Goal: Obtain resource: Download file/media

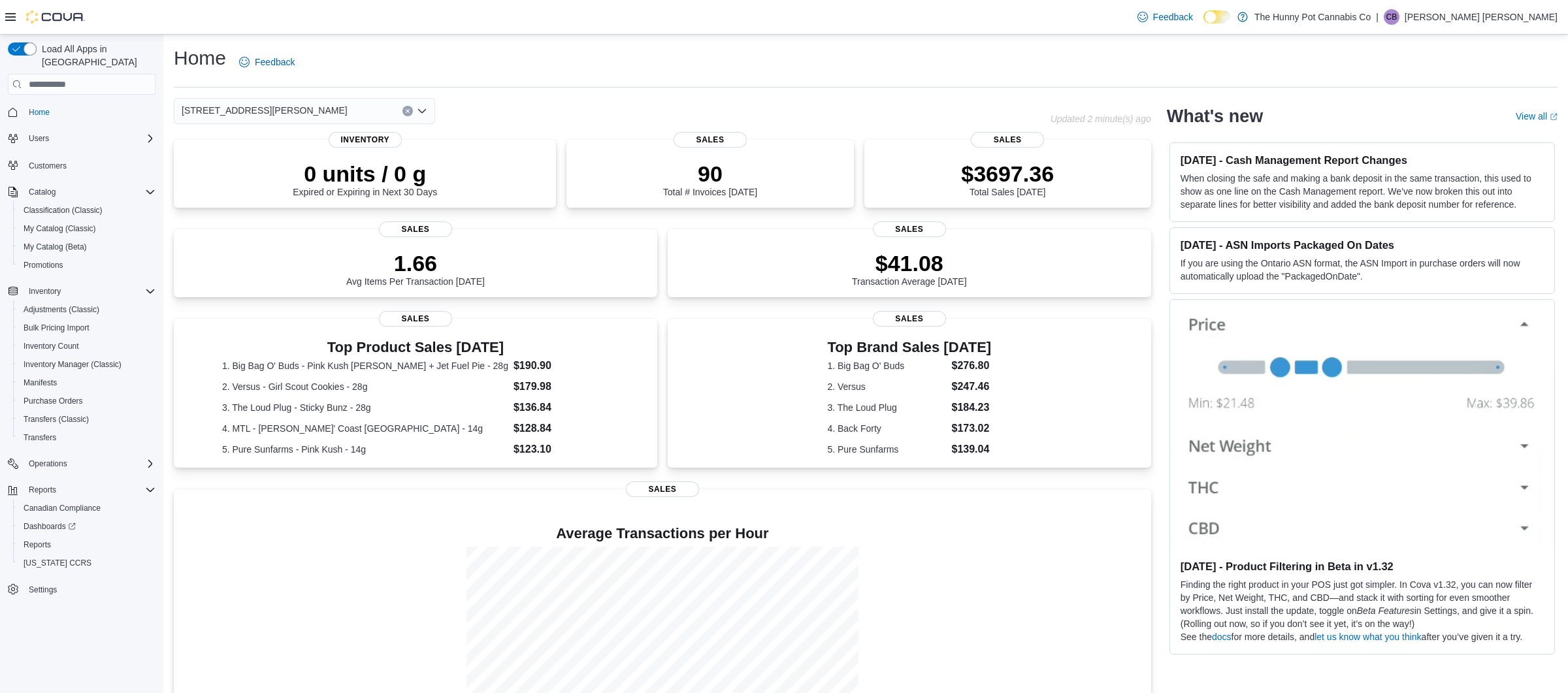
click at [408, 111] on icon "Clear input" at bounding box center [407, 111] width 4 height 4
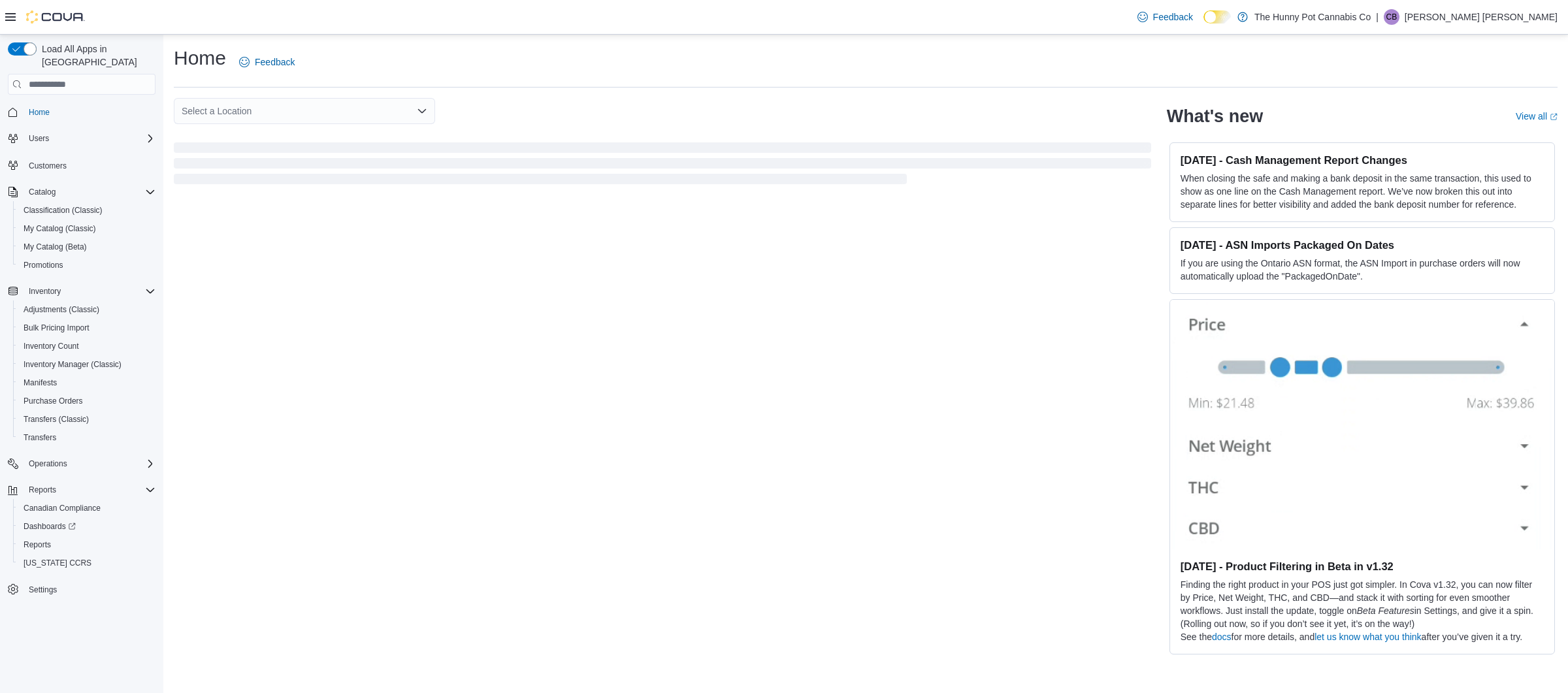
drag, startPoint x: 519, startPoint y: 116, endPoint x: 511, endPoint y: 116, distance: 8.0
click at [519, 116] on div "Select a Location" at bounding box center [662, 111] width 977 height 26
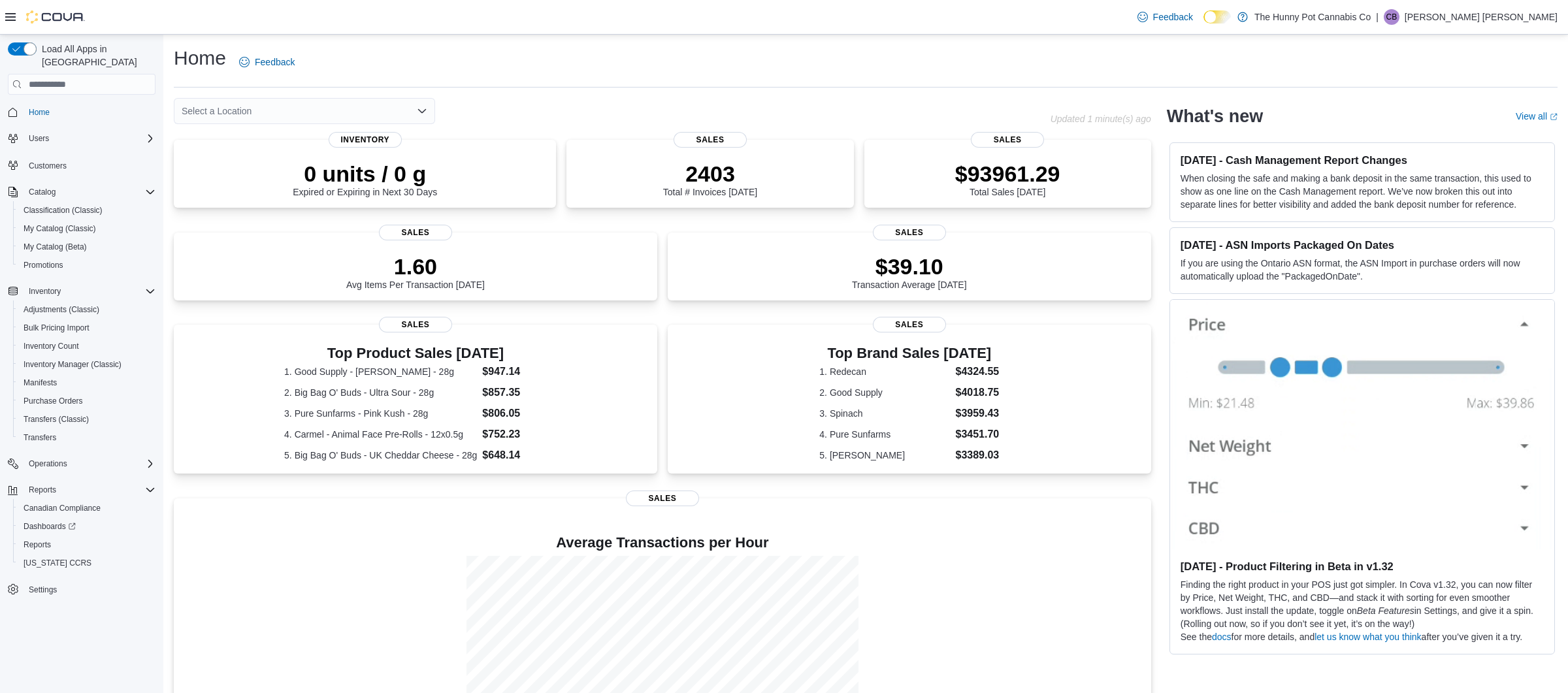
click at [425, 111] on icon "Open list of options" at bounding box center [422, 111] width 8 height 4
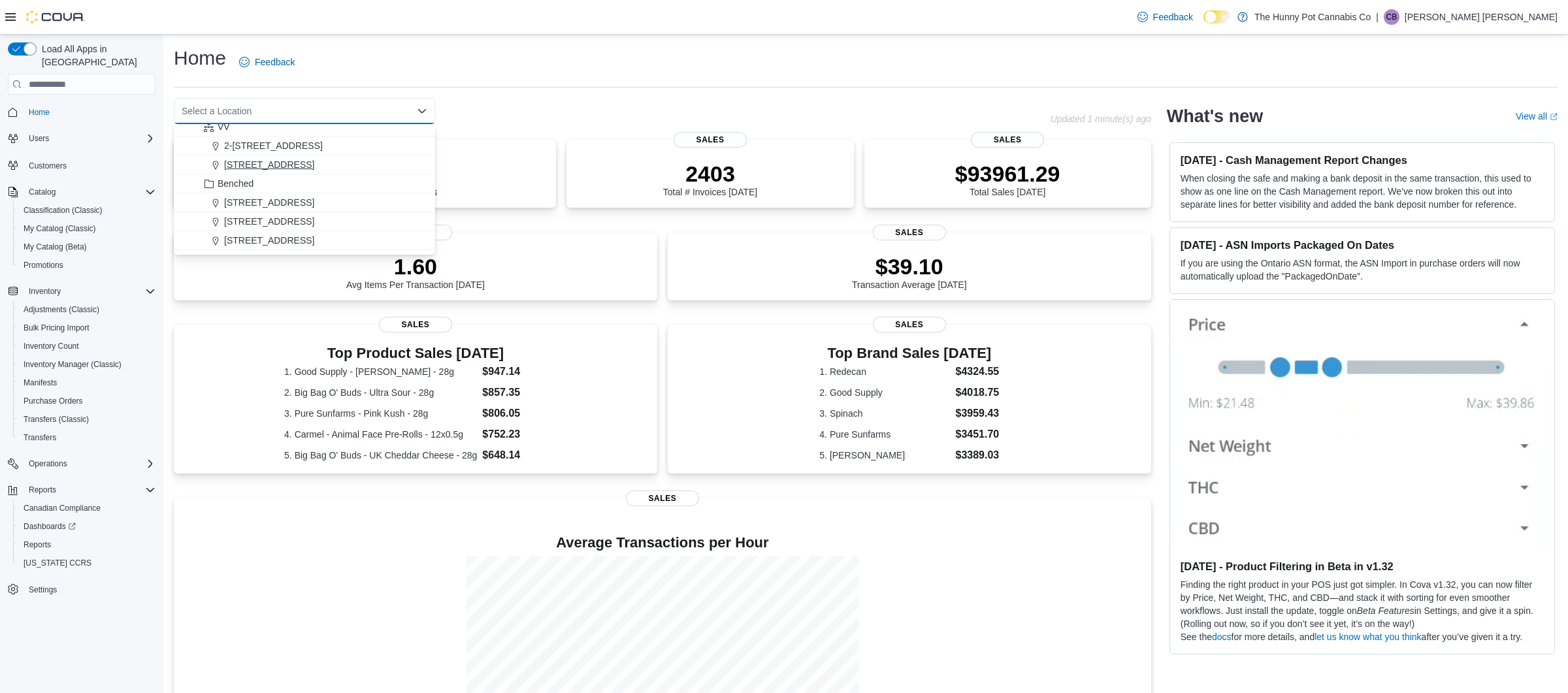
scroll to position [800, 0]
click at [302, 168] on span "2-7481 Oakwood Dr." at bounding box center [269, 166] width 90 height 13
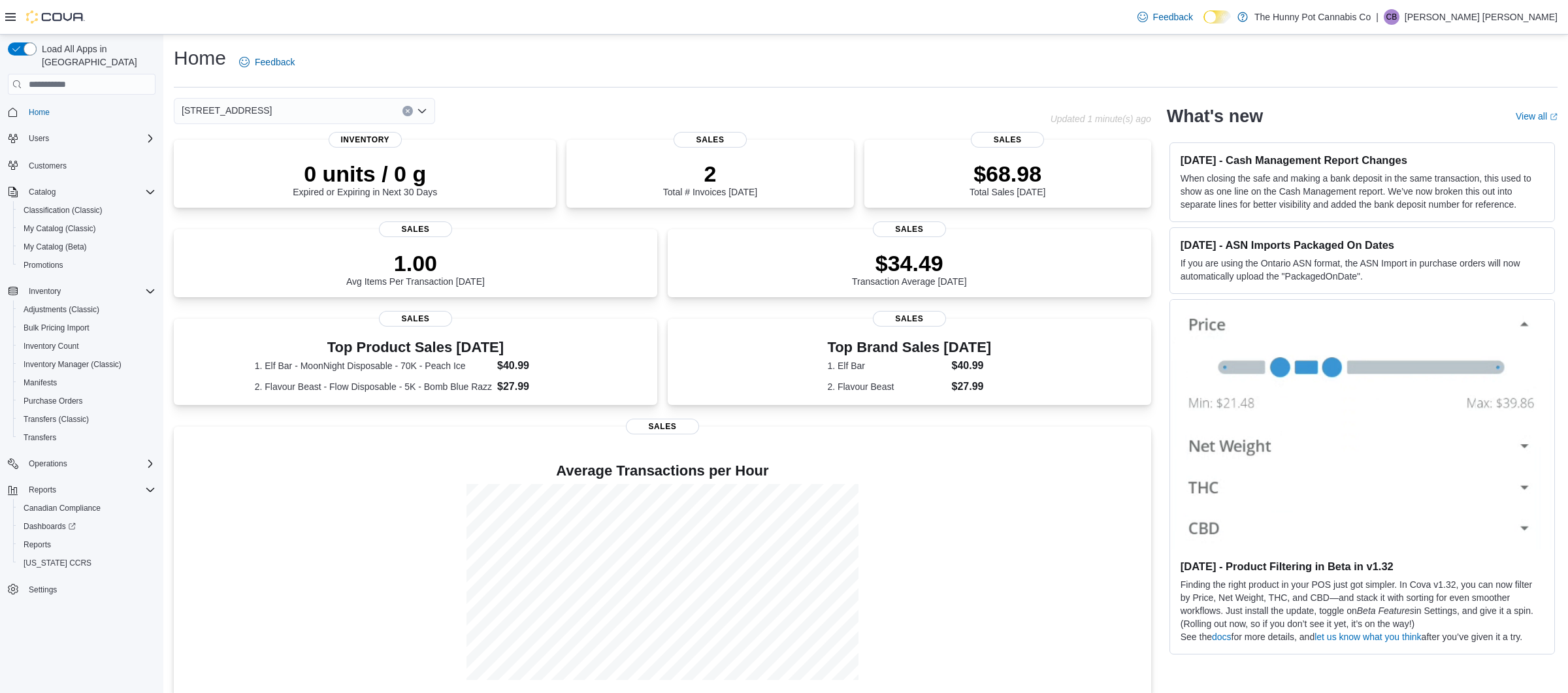
click at [409, 111] on icon "Clear input" at bounding box center [407, 111] width 5 height 5
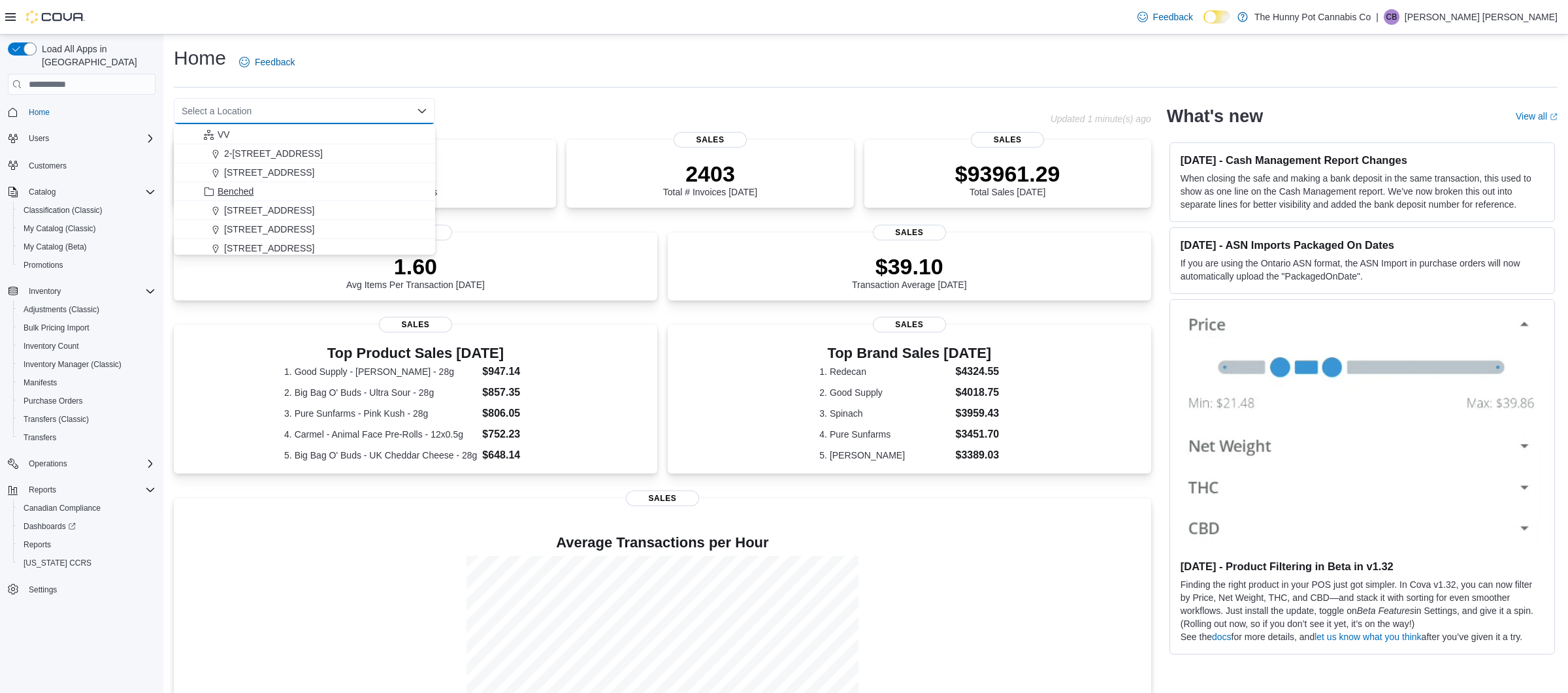
scroll to position [789, 0]
click at [315, 164] on span "2-145 Silver Reign Dr." at bounding box center [273, 158] width 98 height 13
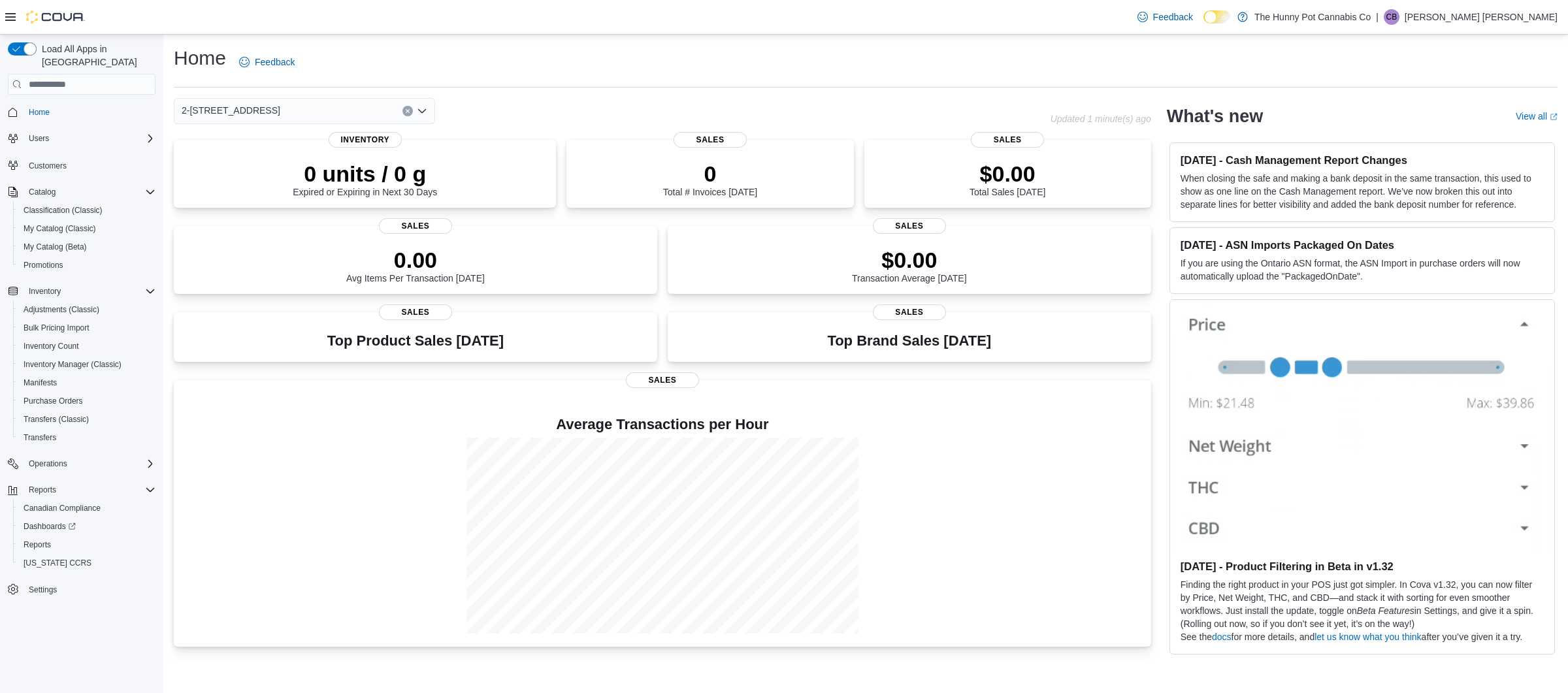
click at [409, 109] on icon "Clear input" at bounding box center [407, 111] width 5 height 5
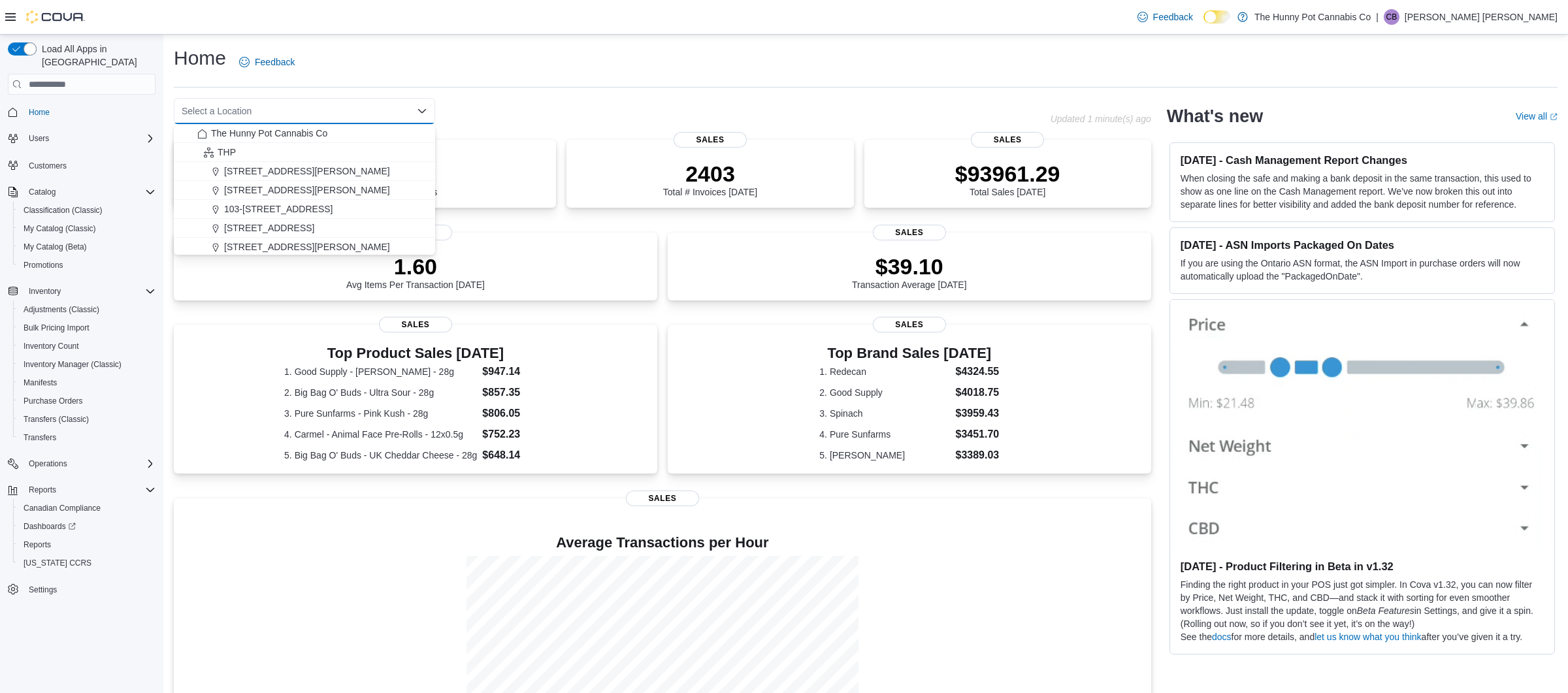
click at [476, 112] on div "Select a Location Combo box. Selected. Combo box input. Select a Location. Type…" at bounding box center [612, 111] width 877 height 26
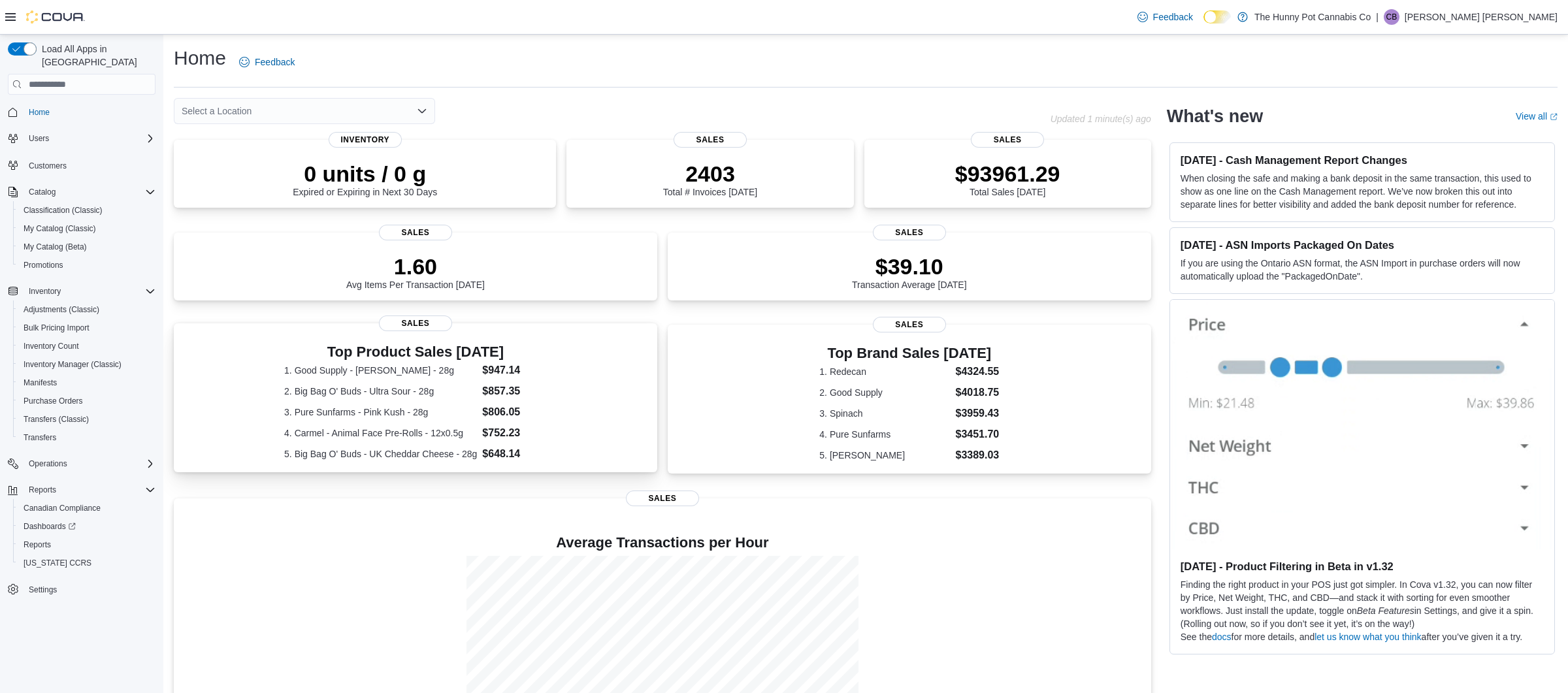
scroll to position [77, 0]
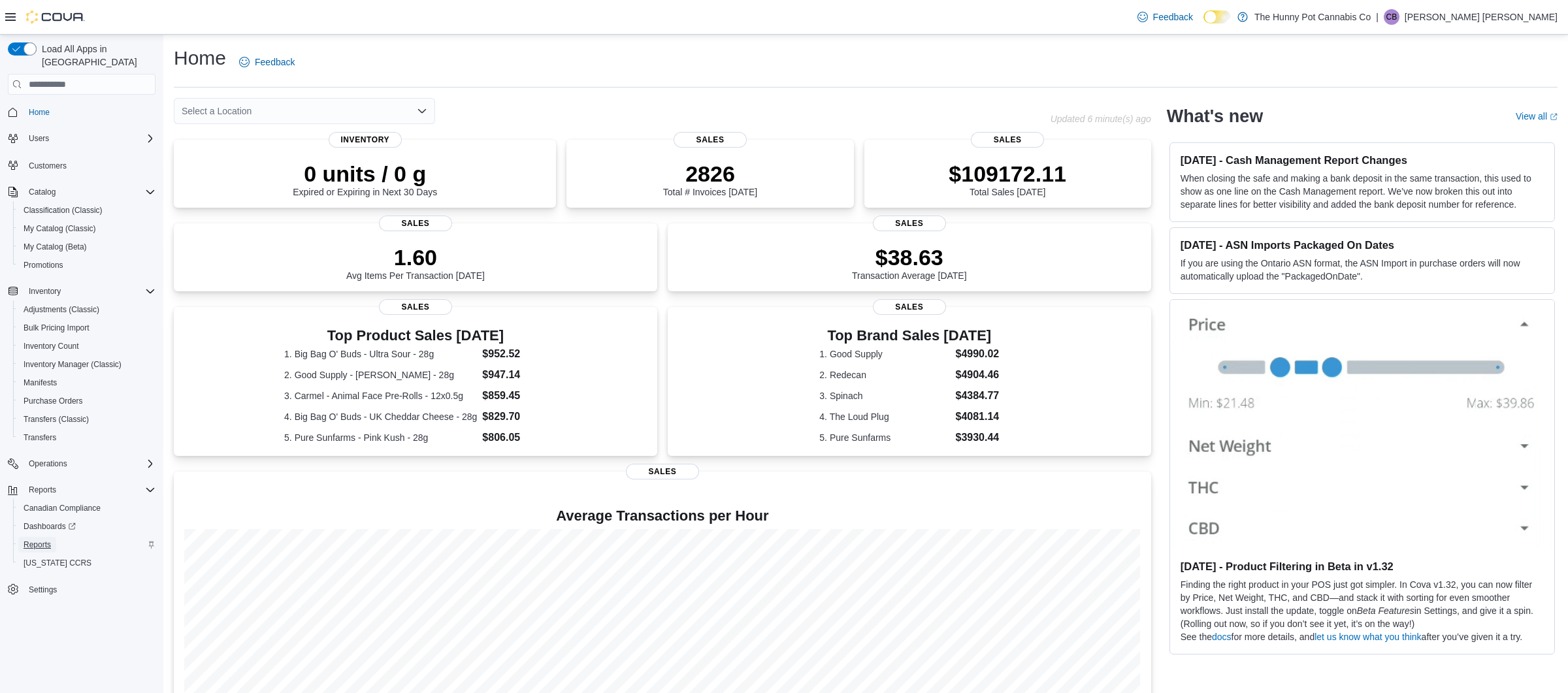
click at [54, 537] on link "Reports" at bounding box center [37, 545] width 38 height 16
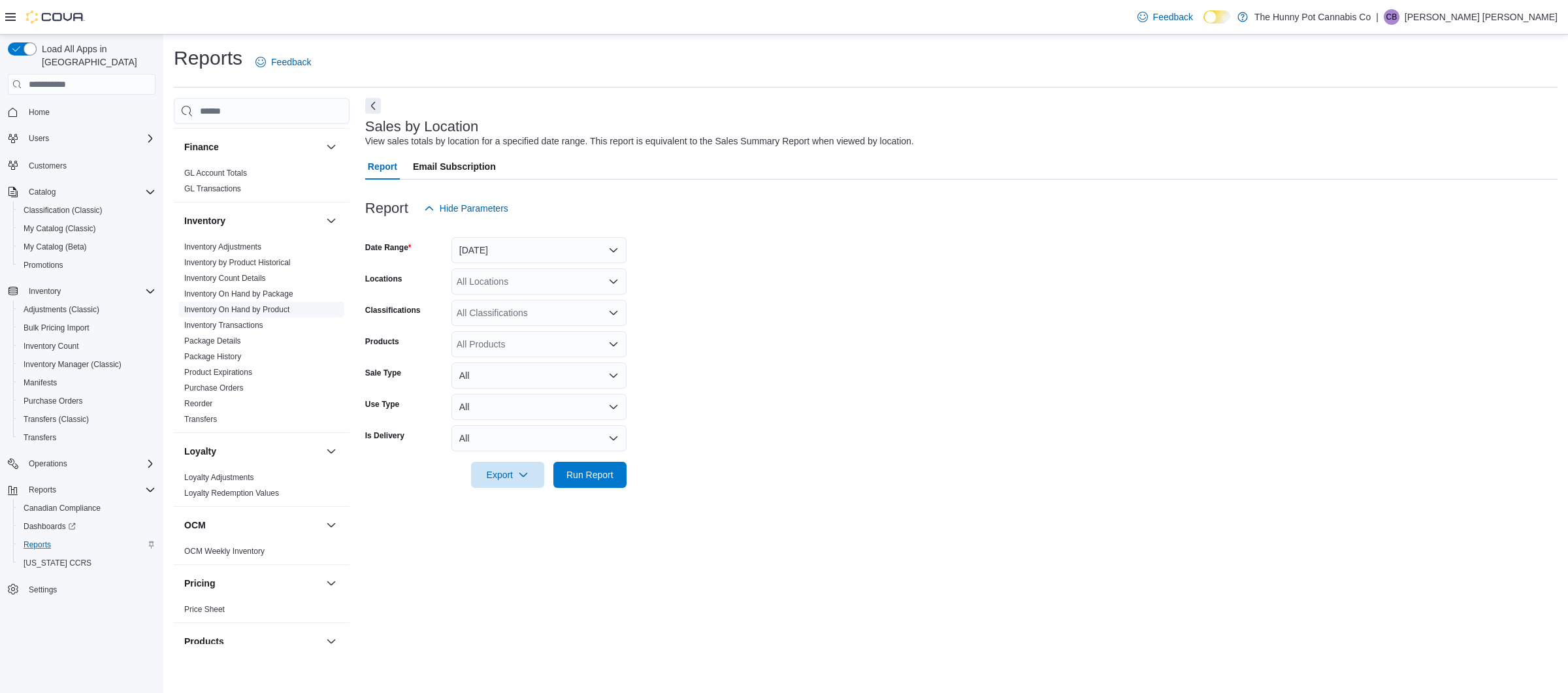
scroll to position [337, 0]
click at [252, 305] on span "Inventory On Hand by Product" at bounding box center [261, 310] width 166 height 16
click at [263, 310] on link "Inventory On Hand by Product" at bounding box center [237, 310] width 105 height 9
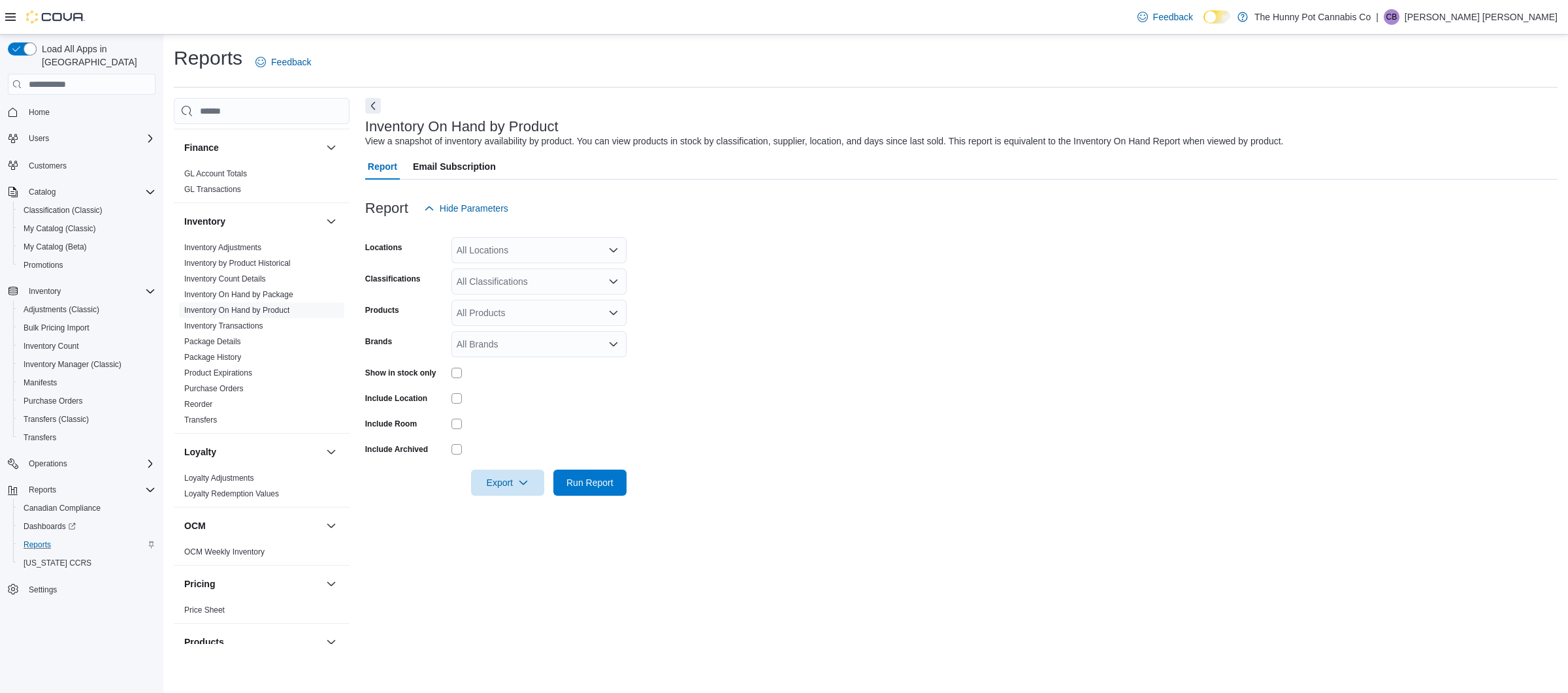
click at [509, 281] on div "All Classifications" at bounding box center [539, 281] width 175 height 26
click at [508, 252] on div "All Locations" at bounding box center [539, 250] width 175 height 26
type input "****"
click at [555, 279] on span "[STREET_ADDRESS]" at bounding box center [531, 273] width 90 height 13
drag, startPoint x: 759, startPoint y: 286, endPoint x: 644, endPoint y: 360, distance: 136.8
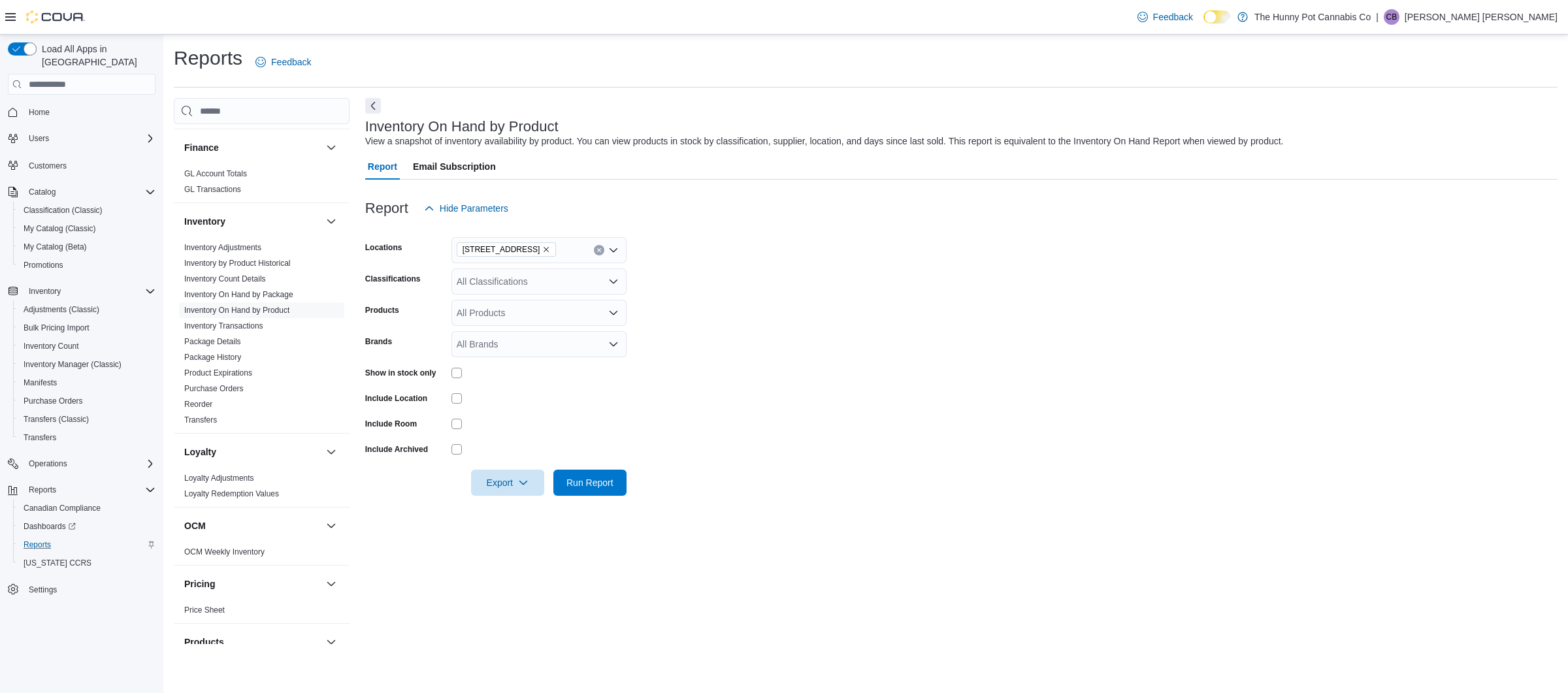
click at [759, 286] on form "Locations [STREET_ADDRESS] Classifications All Classifications Products All Pro…" at bounding box center [961, 358] width 1192 height 274
click at [510, 483] on span "Export" at bounding box center [507, 482] width 57 height 26
click at [515, 533] on span "Export to Csv" at bounding box center [508, 535] width 59 height 10
click at [788, 287] on form "Locations [STREET_ADDRESS] Classifications All Classifications Products All Pro…" at bounding box center [961, 358] width 1192 height 274
